Goal: Information Seeking & Learning: Learn about a topic

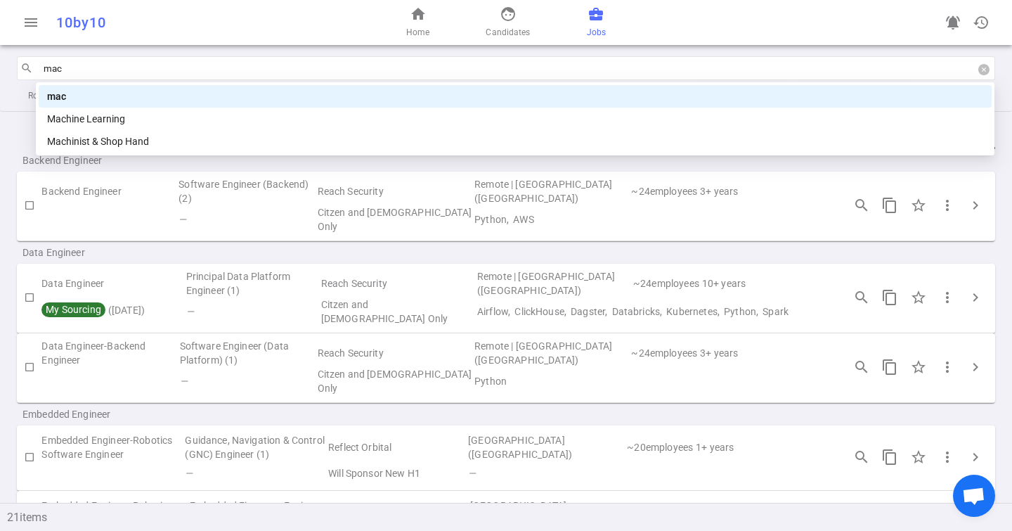
type input "mach"
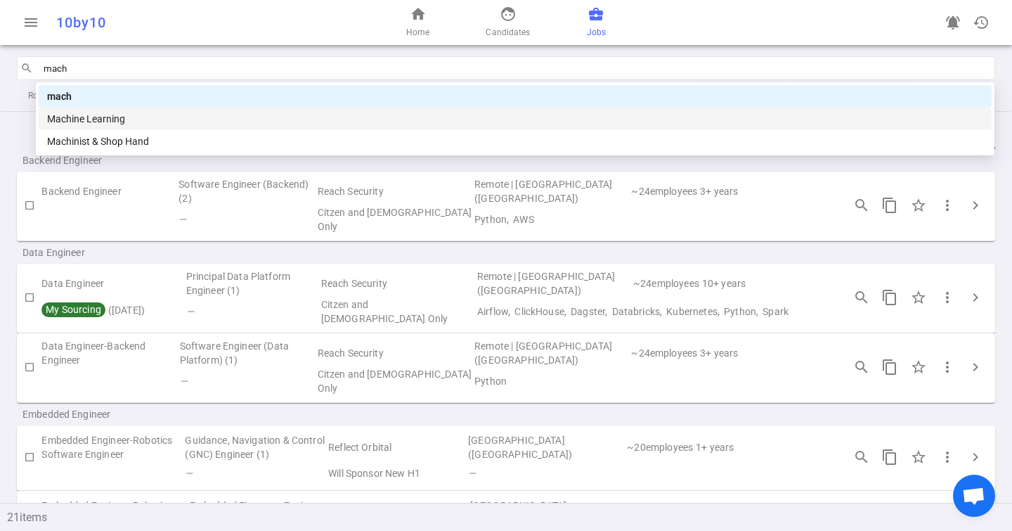
click at [86, 123] on div "Machine Learning" at bounding box center [515, 118] width 936 height 15
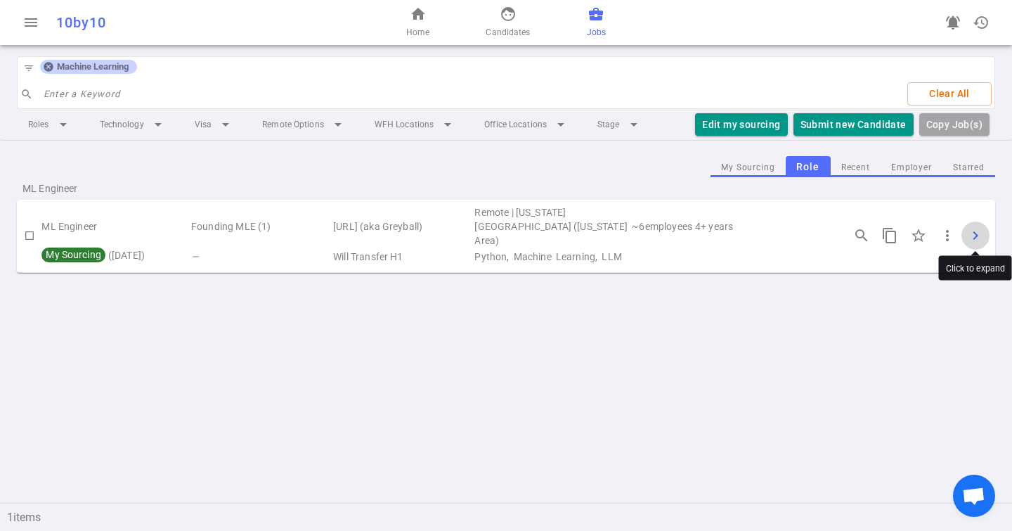
click at [974, 233] on span "chevron_right" at bounding box center [975, 235] width 17 height 17
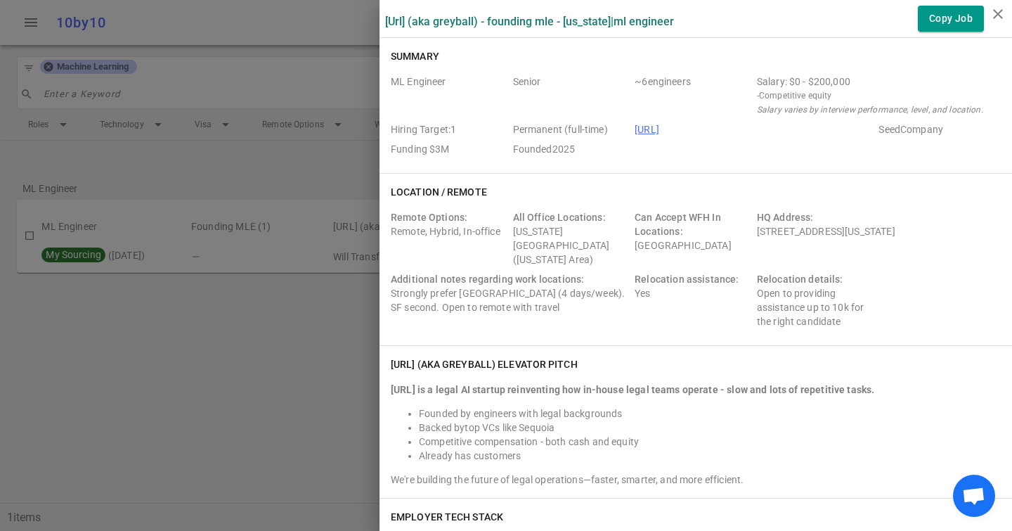
click at [649, 279] on div "Relocation assistance: Yes" at bounding box center [693, 300] width 117 height 56
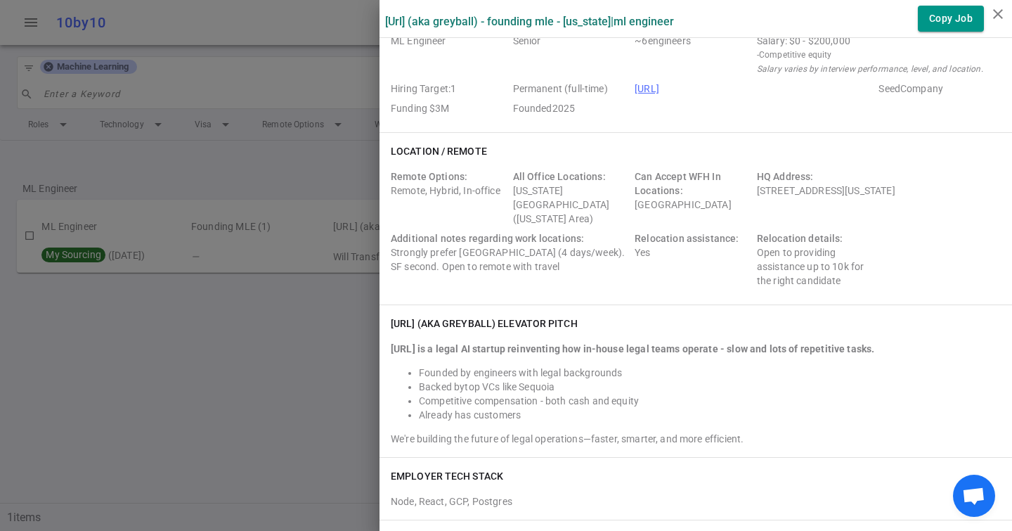
click at [411, 197] on div "Remote Options: Remote, Hybrid, In-office" at bounding box center [449, 197] width 117 height 56
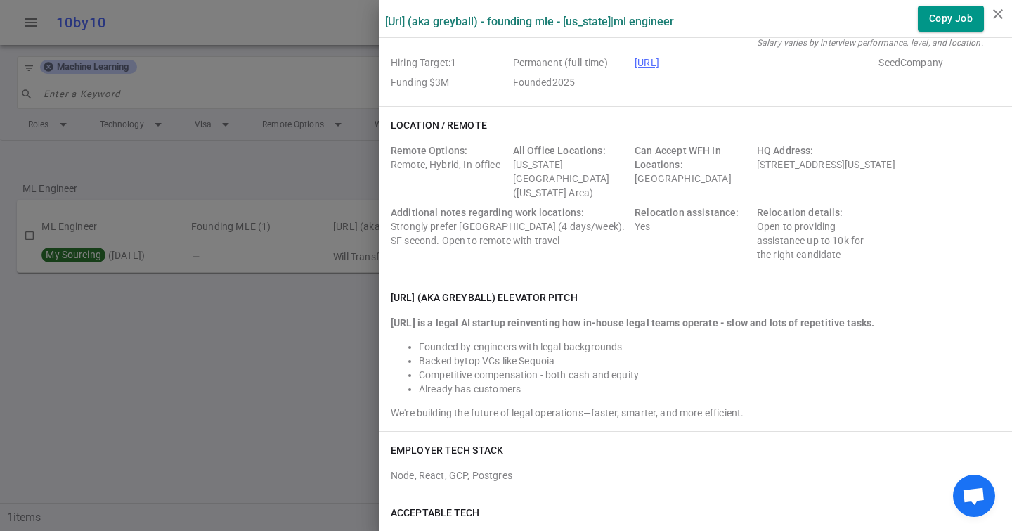
scroll to position [68, 0]
click at [445, 213] on div "Additional notes regarding work locations: Strongly prefer [GEOGRAPHIC_DATA] (4…" at bounding box center [510, 232] width 238 height 56
drag, startPoint x: 448, startPoint y: 212, endPoint x: 513, endPoint y: 212, distance: 65.4
click at [513, 212] on div "Additional notes regarding work locations: Strongly prefer [GEOGRAPHIC_DATA] (4…" at bounding box center [510, 232] width 238 height 56
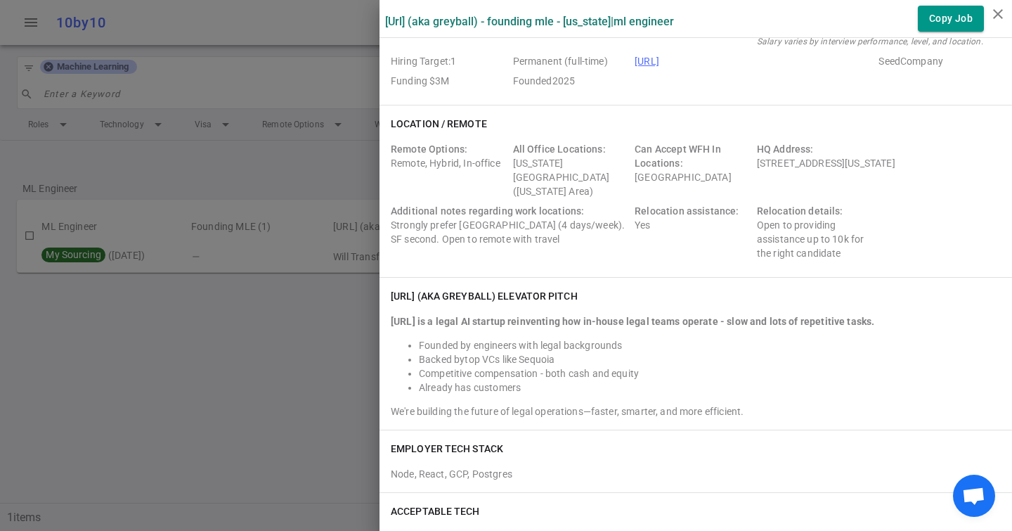
scroll to position [0, 0]
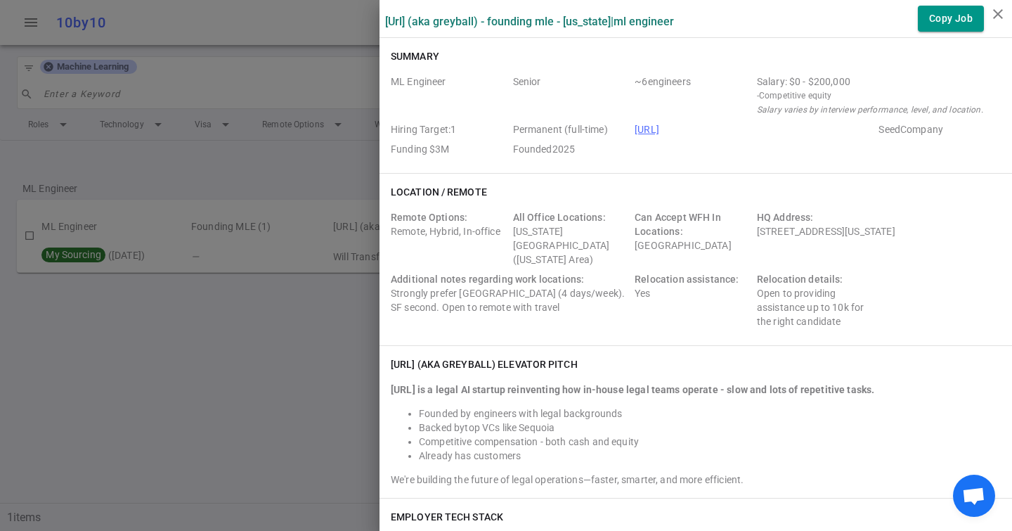
click at [141, 59] on div at bounding box center [506, 265] width 1012 height 531
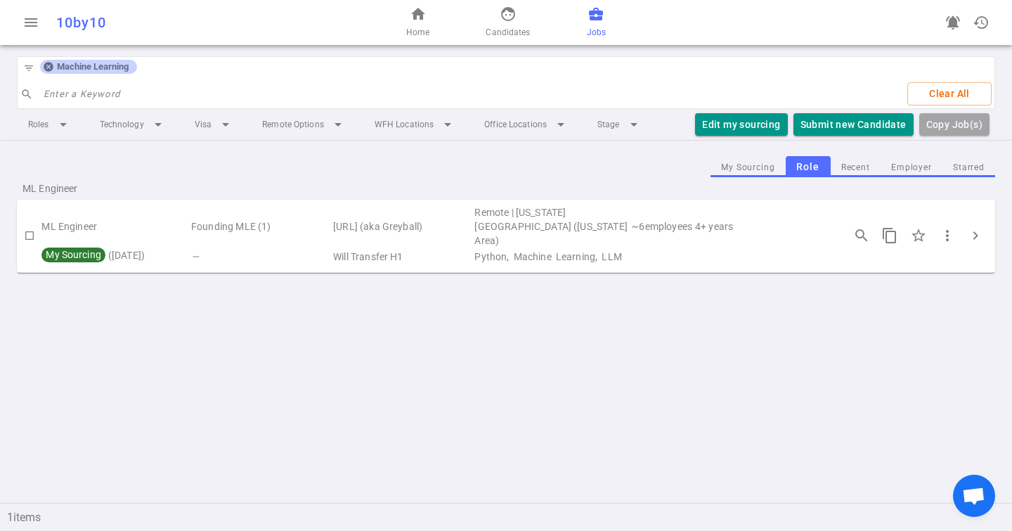
click at [44, 65] on icon at bounding box center [48, 67] width 9 height 9
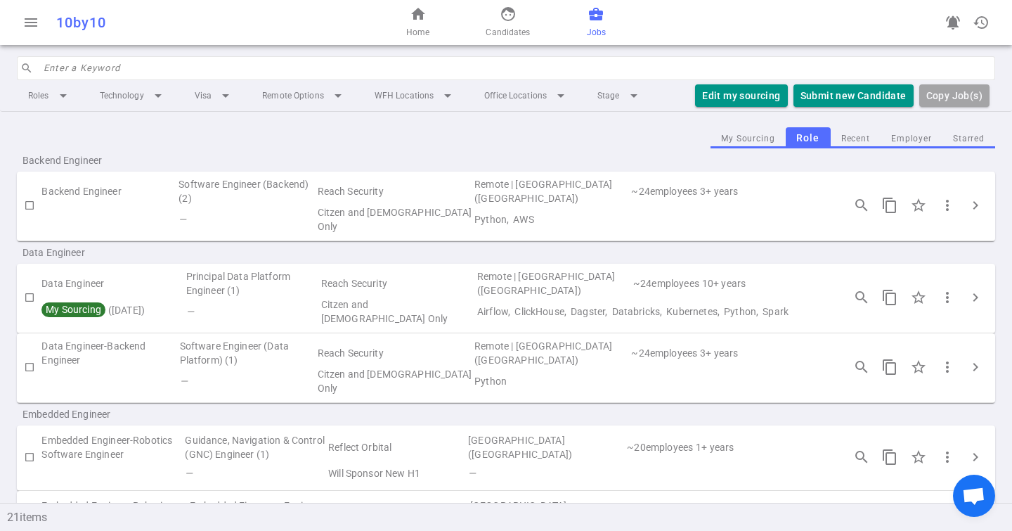
click at [53, 65] on input "search" at bounding box center [515, 68] width 943 height 22
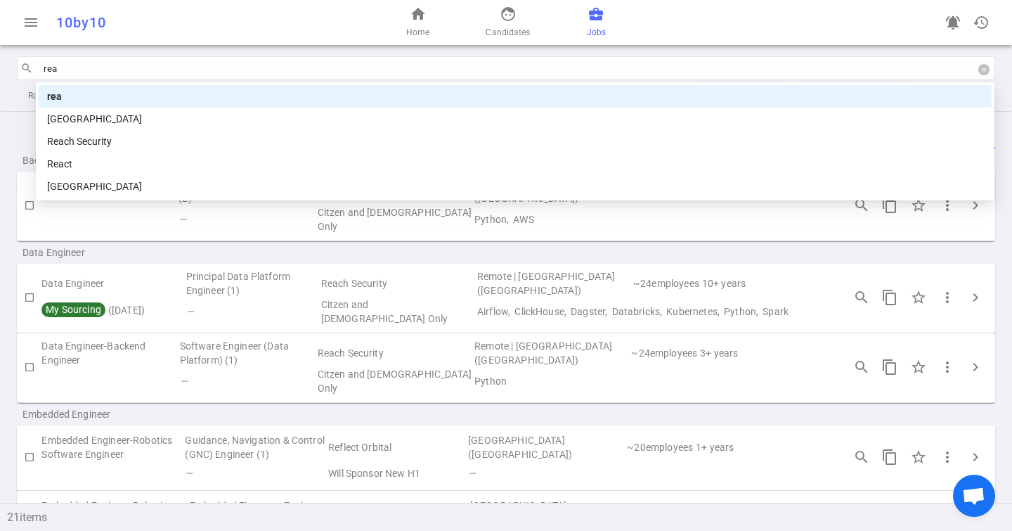
type input "reac"
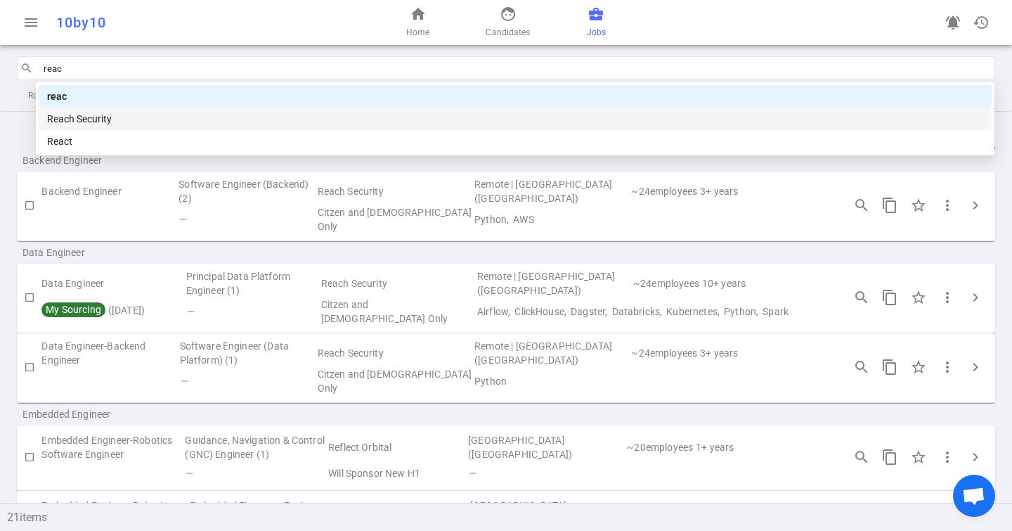
click at [102, 118] on div "Reach Security" at bounding box center [515, 118] width 936 height 15
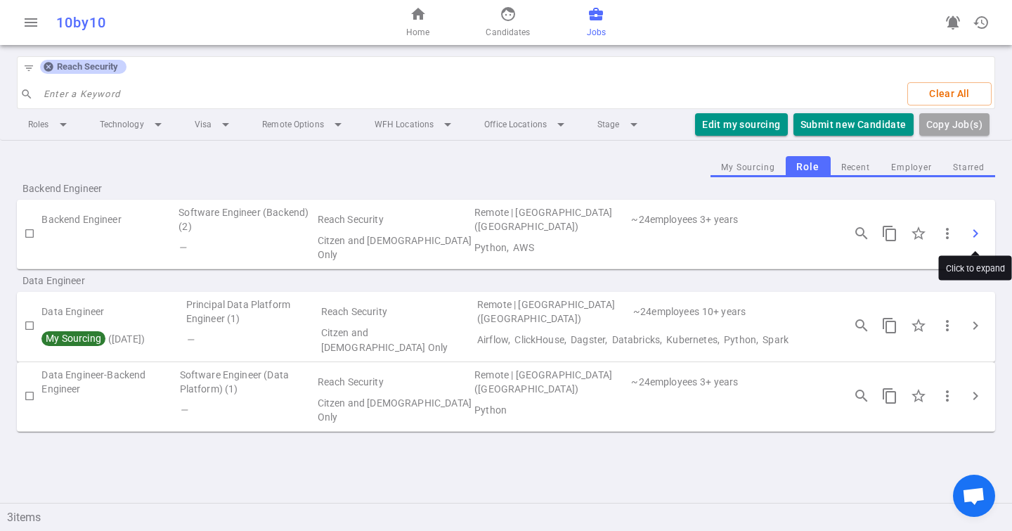
click at [975, 231] on span "chevron_right" at bounding box center [975, 233] width 17 height 17
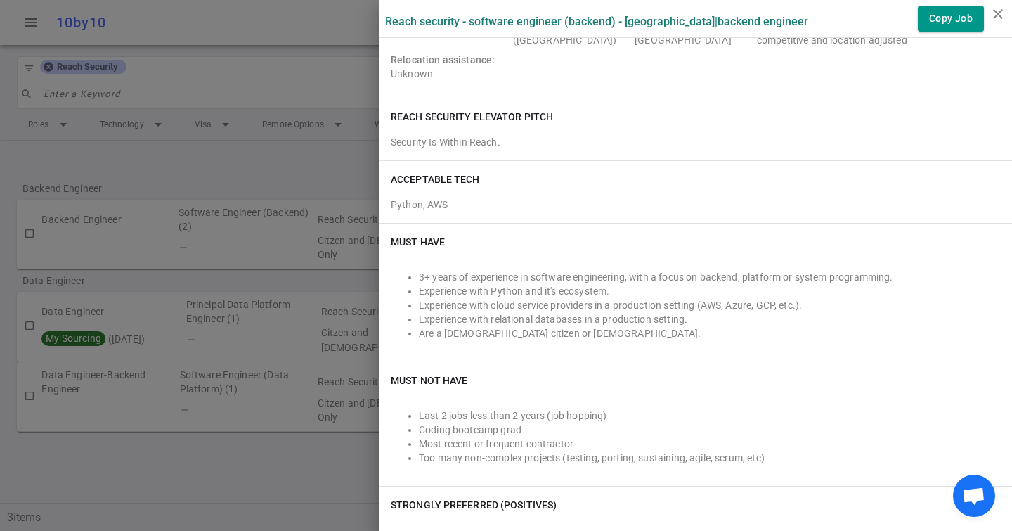
scroll to position [193, 0]
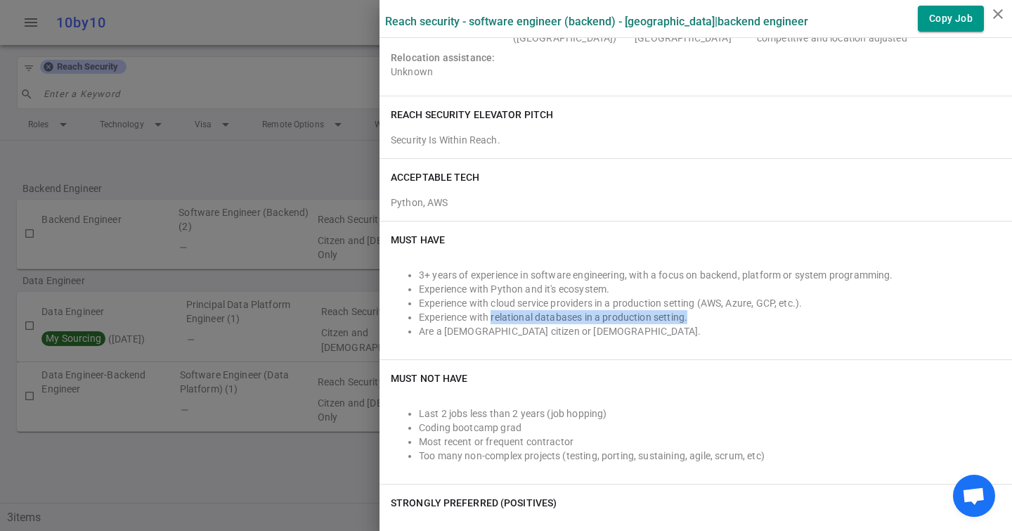
drag, startPoint x: 492, startPoint y: 318, endPoint x: 697, endPoint y: 318, distance: 205.2
click at [697, 318] on li "Experience with relational databases in a production setting." at bounding box center [710, 317] width 582 height 14
copy li "relational databases in a production setting."
click at [447, 304] on li "Experience with cloud service providers in a production setting (AWS, Azure, GC…" at bounding box center [710, 303] width 582 height 14
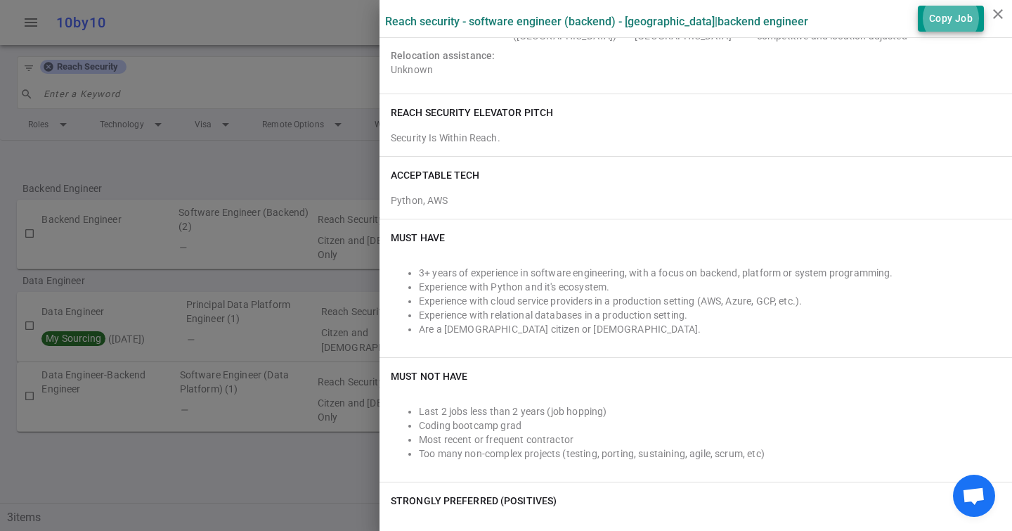
scroll to position [202, 0]
